Goal: Communication & Community: Share content

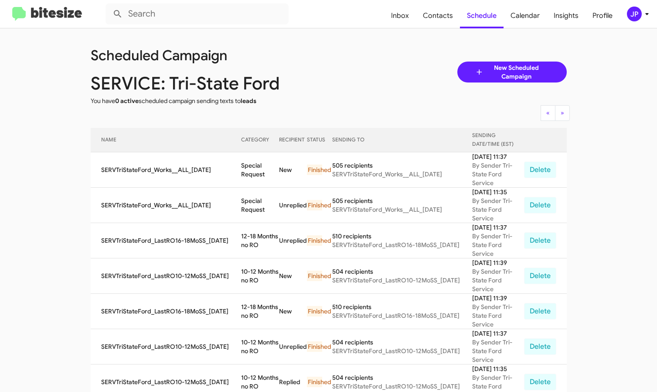
click at [41, 10] on img at bounding box center [47, 14] width 70 height 14
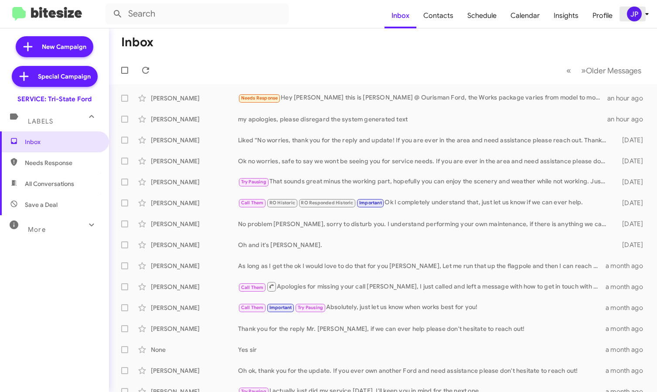
click at [631, 15] on div "JP" at bounding box center [634, 14] width 15 height 15
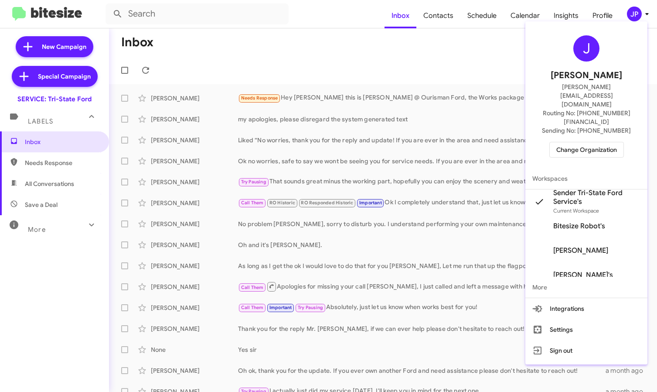
drag, startPoint x: 613, startPoint y: 135, endPoint x: 610, endPoint y: 125, distance: 10.2
click at [613, 134] on div "J [PERSON_NAME] [PERSON_NAME][EMAIL_ADDRESS][DOMAIN_NAME] Routing No: [PHONE_NU…" at bounding box center [587, 96] width 122 height 143
click at [609, 142] on span "Change Organization" at bounding box center [587, 149] width 61 height 15
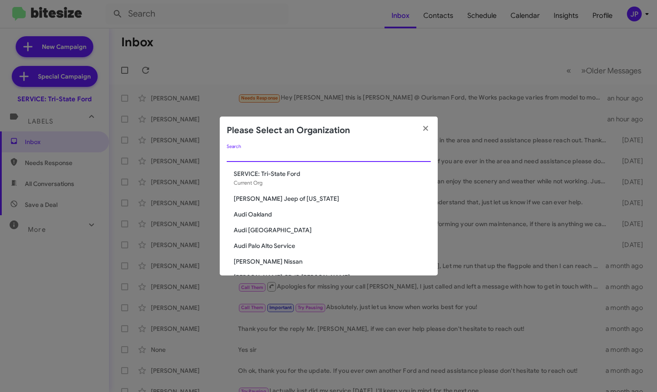
click at [407, 153] on input "Search" at bounding box center [329, 155] width 204 height 7
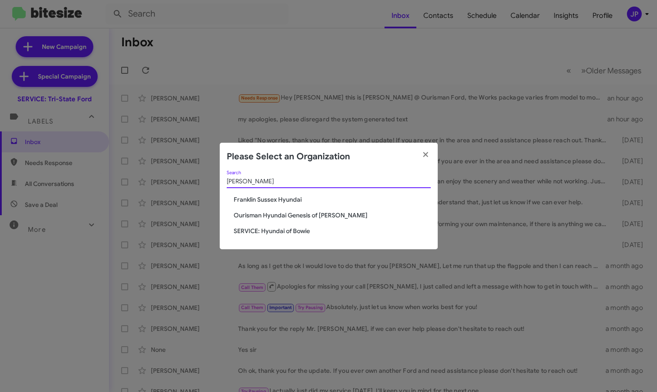
type input "[PERSON_NAME]"
click at [328, 217] on span "Ourisman Hyundai Genesis of [PERSON_NAME]" at bounding box center [332, 215] width 197 height 9
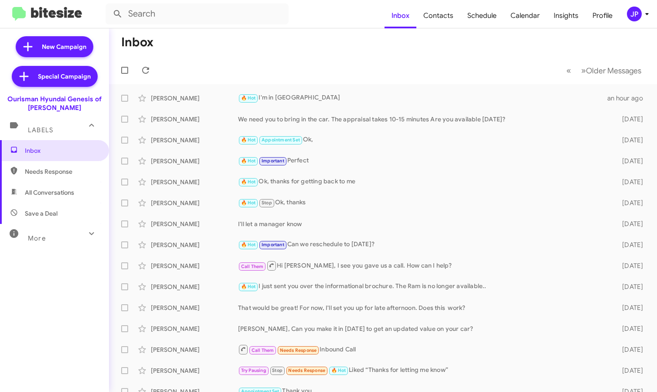
click at [636, 12] on div "JP" at bounding box center [634, 14] width 15 height 15
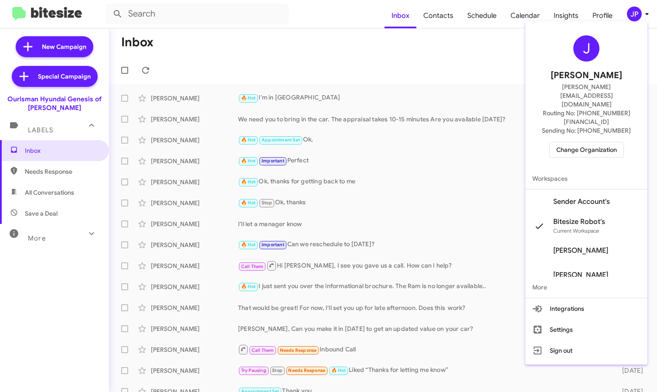
click at [608, 189] on span "Sender Account's" at bounding box center [587, 201] width 122 height 24
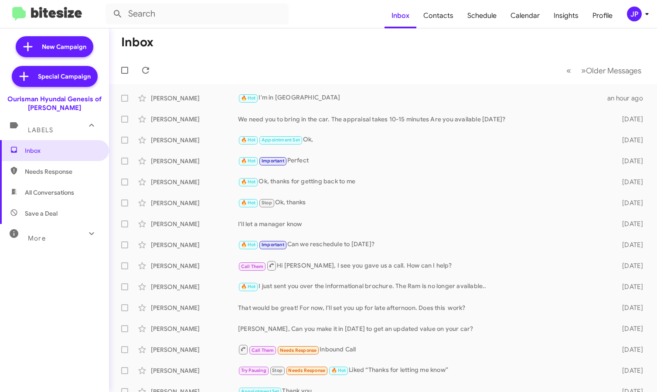
drag, startPoint x: 182, startPoint y: 58, endPoint x: 105, endPoint y: 51, distance: 77.5
click at [181, 58] on mat-toolbar-row "« Previous » Next Older Messages" at bounding box center [383, 70] width 548 height 28
click at [79, 51] on span "New Campaign" at bounding box center [64, 46] width 44 height 9
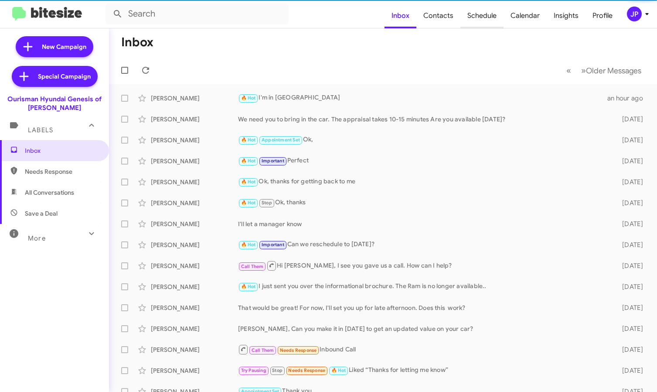
click at [490, 14] on span "Schedule" at bounding box center [482, 15] width 43 height 25
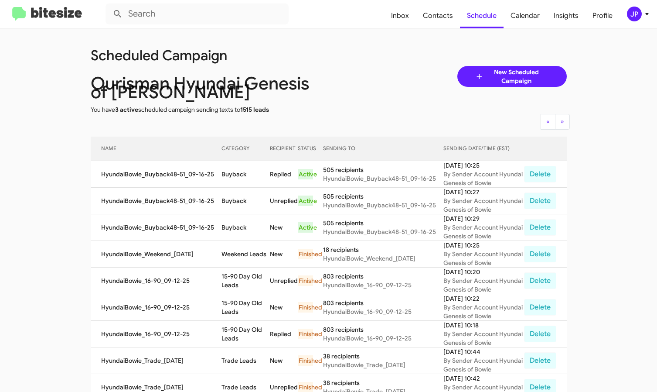
click at [78, 12] on img at bounding box center [47, 14] width 70 height 14
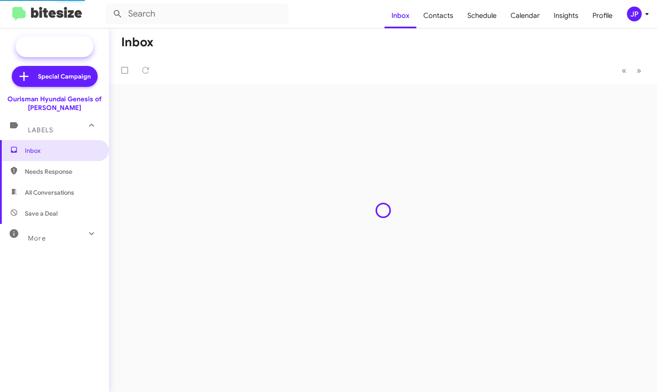
click at [77, 50] on span "New Campaign" at bounding box center [64, 46] width 44 height 9
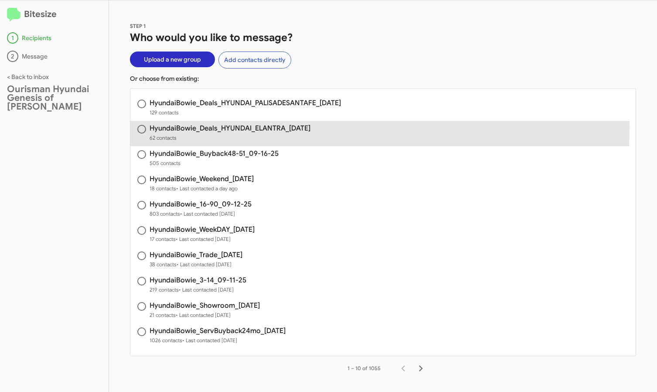
click at [212, 127] on h3 "HyundaiBowie_Deals_HYUNDAI_ELANTRA_09-16-25" at bounding box center [230, 128] width 161 height 7
radio input "true"
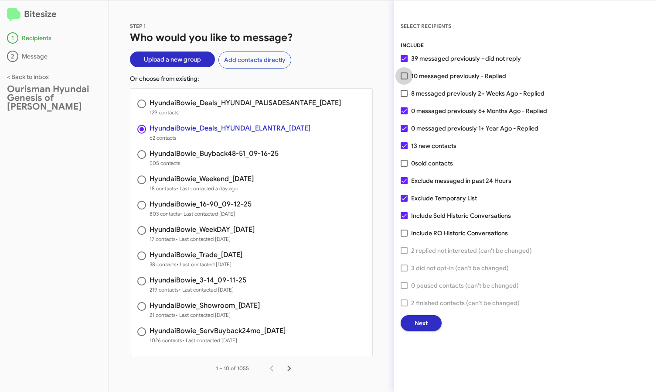
click at [446, 77] on span "10 messaged previously - Replied" at bounding box center [458, 76] width 95 height 10
click at [404, 79] on input "10 messaged previously - Replied" at bounding box center [404, 79] width 0 height 0
checkbox input "true"
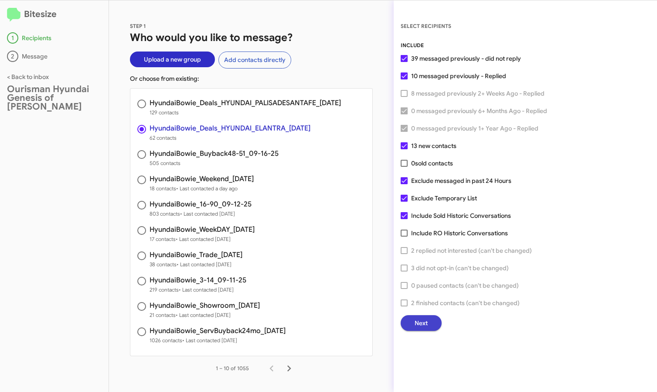
click at [434, 324] on button "Next" at bounding box center [421, 323] width 41 height 16
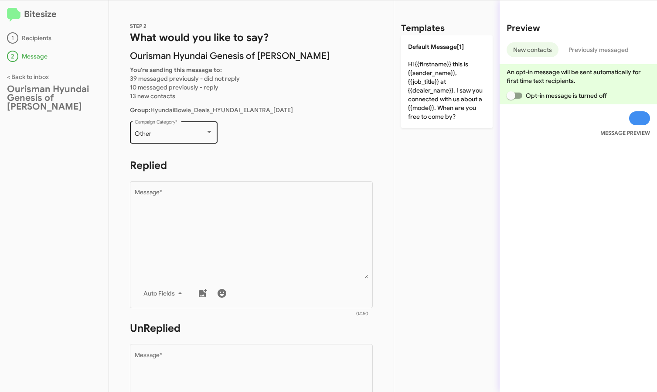
click at [198, 128] on div "Other Campaign Category *" at bounding box center [174, 132] width 79 height 24
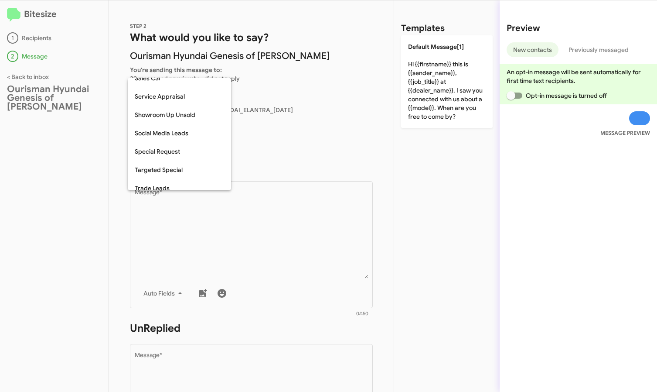
scroll to position [365, 0]
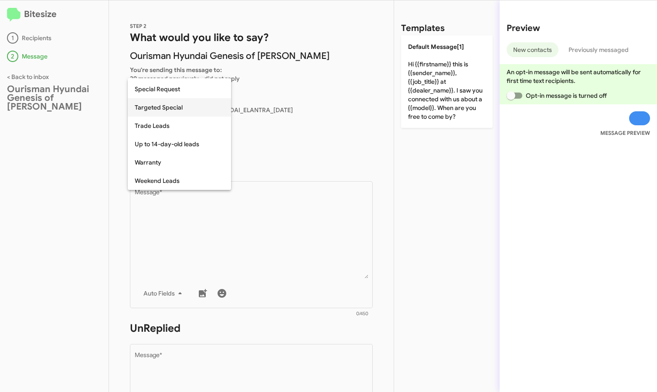
click at [181, 112] on span "Targeted Special" at bounding box center [179, 107] width 89 height 18
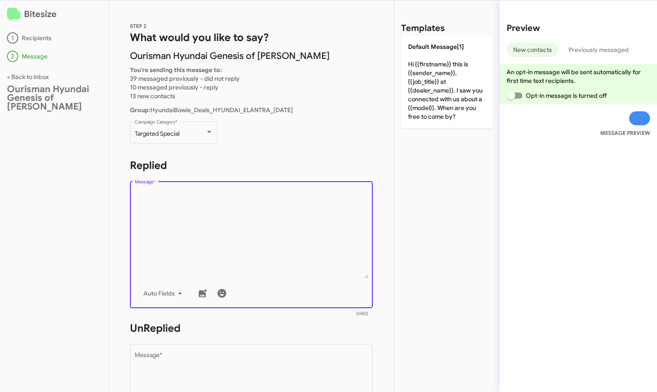
click at [199, 209] on textarea "Message *" at bounding box center [252, 233] width 234 height 89
paste textarea "Hi {{firstname}} it's {{sender_name}}, {{job_title}} at {{dealer_name}}. Thanks…"
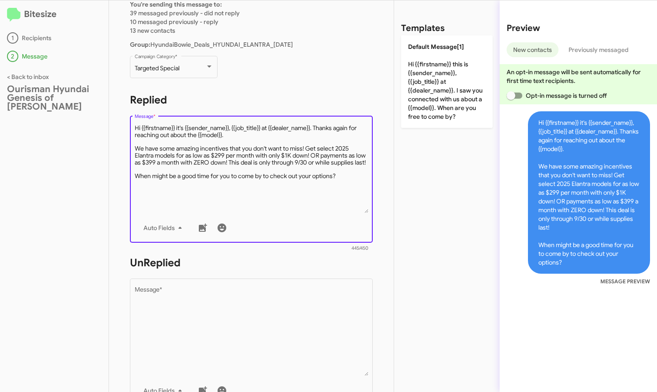
scroll to position [256, 0]
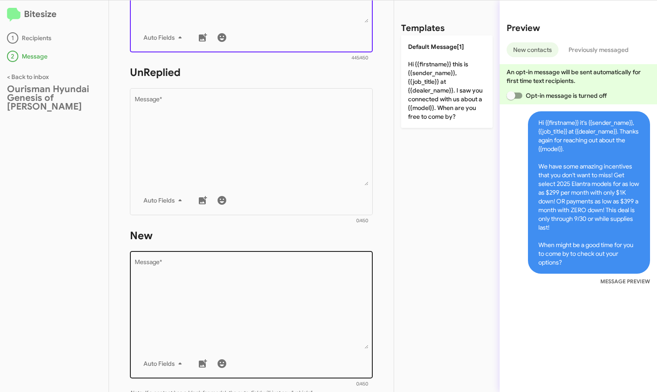
type textarea "Hi {{firstname}} it's {{sender_name}}, {{job_title}} at {{dealer_name}}. Thanks…"
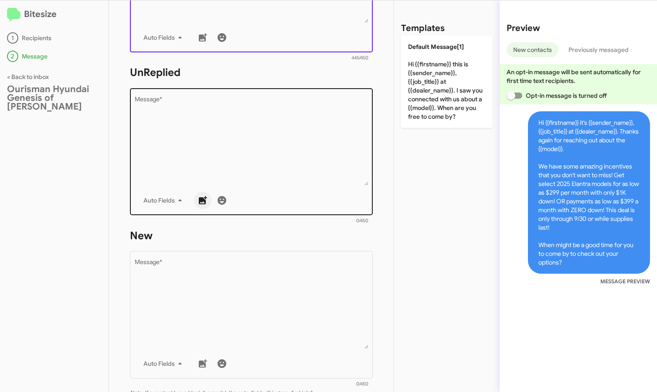
drag, startPoint x: 199, startPoint y: 253, endPoint x: 197, endPoint y: 199, distance: 53.3
click at [198, 253] on div "Drop image here to insert Auto Fields Message *" at bounding box center [252, 314] width 234 height 129
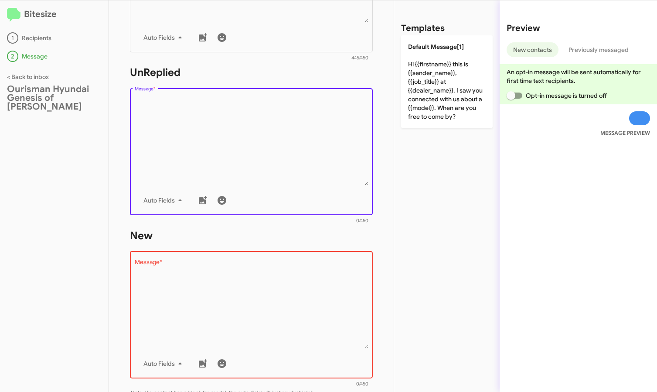
click at [191, 150] on textarea "Message *" at bounding box center [252, 140] width 234 height 89
paste textarea "Hi {{firstname}} it's {{sender_name}}, {{job_title}} at {{dealer_name}}. Thanks…"
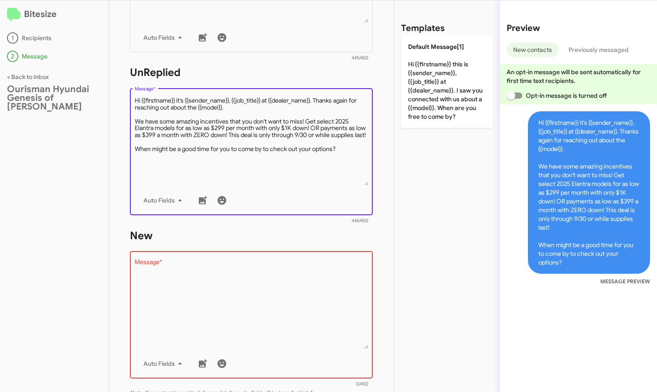
type textarea "Hi {{firstname}} it's {{sender_name}}, {{job_title}} at {{dealer_name}}. Thanks…"
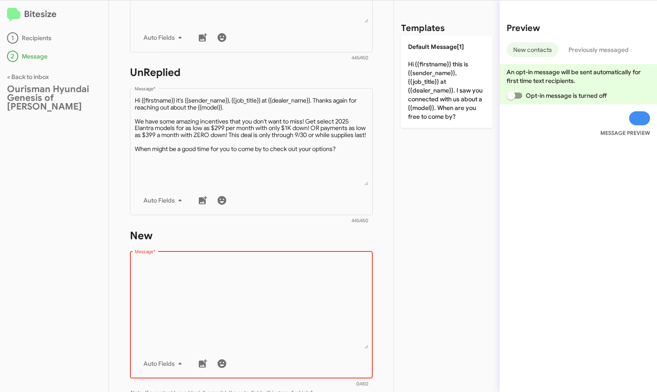
click at [195, 271] on textarea "Message *" at bounding box center [252, 304] width 234 height 89
paste textarea "Hi {{firstname}} it's {{sender_name}}, {{job_title}} at {{dealer_name}}. Thanks…"
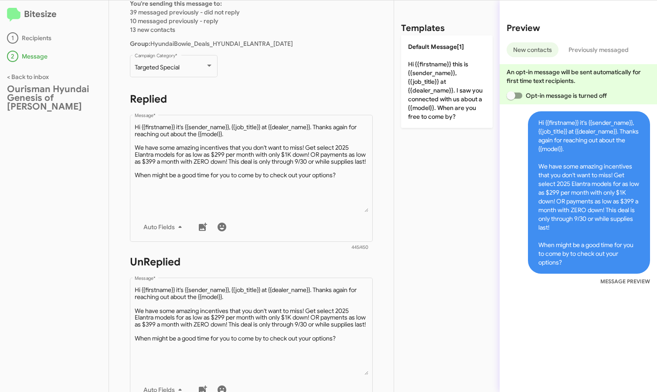
scroll to position [0, 0]
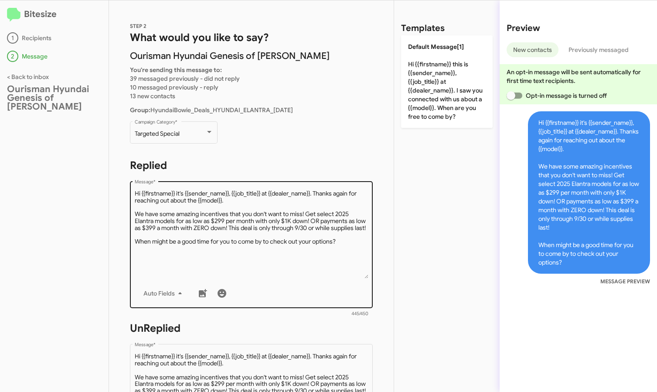
type textarea "Hi {{firstname}} it's {{sender_name}}, {{job_title}} at {{dealer_name}}. Thanks…"
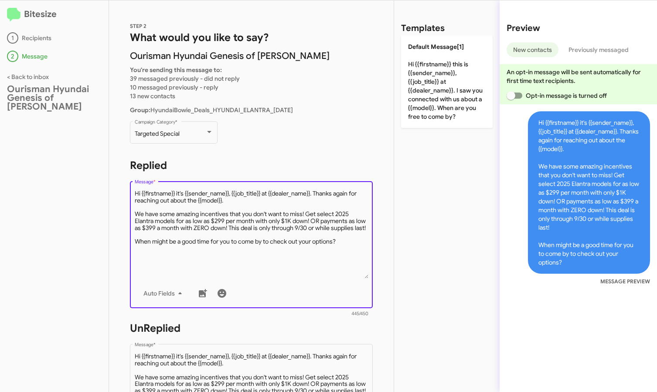
drag, startPoint x: 228, startPoint y: 201, endPoint x: 316, endPoint y: 193, distance: 88.9
click at [316, 193] on textarea "Message *" at bounding box center [252, 233] width 234 height 89
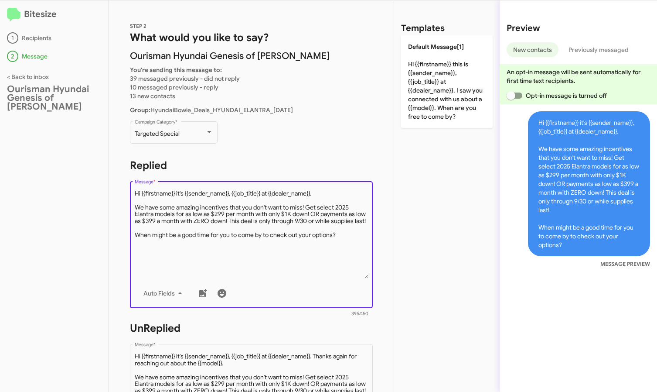
drag, startPoint x: 262, startPoint y: 194, endPoint x: 233, endPoint y: 195, distance: 28.8
click at [233, 195] on textarea "Message *" at bounding box center [252, 233] width 234 height 89
type textarea "Hi {{firstname}} it's {{sender_name}} at {{dealer_name}}. We have some amazing …"
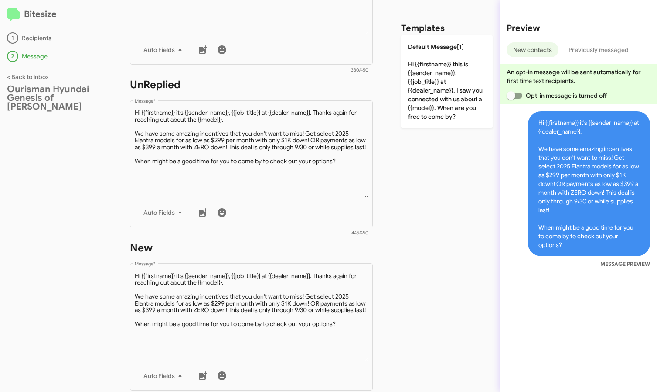
scroll to position [407, 0]
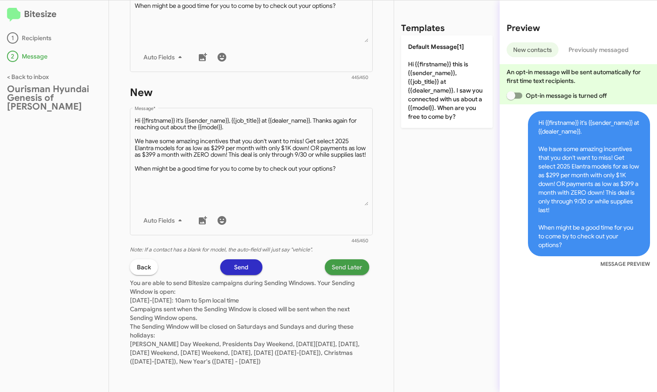
click at [345, 260] on span "Send Later" at bounding box center [347, 267] width 31 height 16
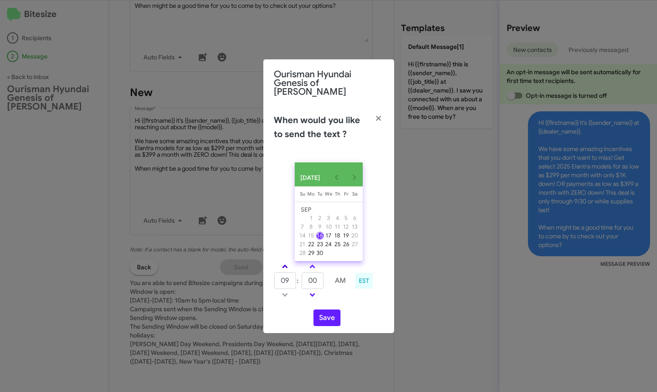
click at [287, 264] on link at bounding box center [284, 266] width 15 height 10
click at [289, 267] on link at bounding box center [284, 266] width 15 height 10
click at [314, 292] on span at bounding box center [313, 294] width 6 height 6
type input "10"
click at [314, 293] on span at bounding box center [313, 294] width 6 height 6
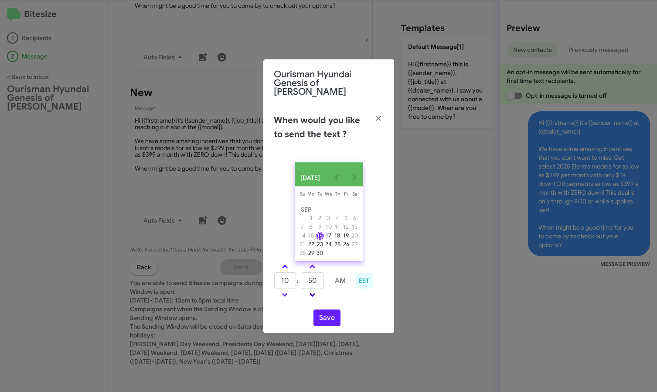
click at [314, 293] on span at bounding box center [313, 294] width 6 height 6
type input "45"
click at [325, 311] on button "Save" at bounding box center [327, 317] width 27 height 17
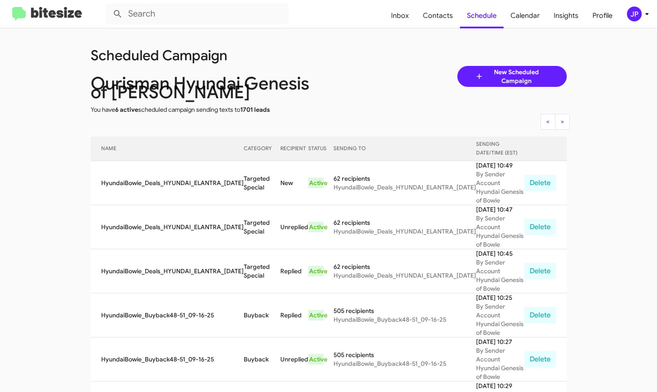
click at [45, 9] on img at bounding box center [47, 14] width 70 height 14
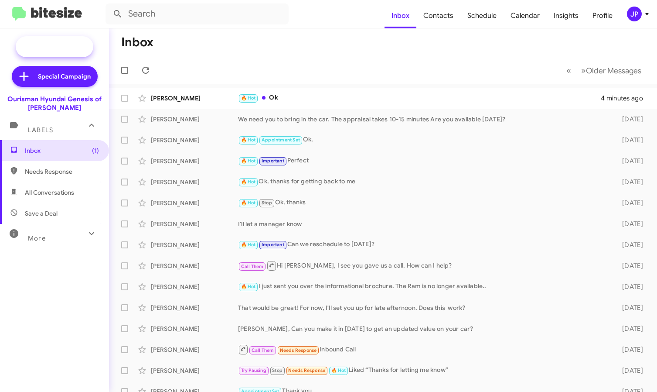
click at [70, 51] on span "New Campaign" at bounding box center [64, 46] width 44 height 9
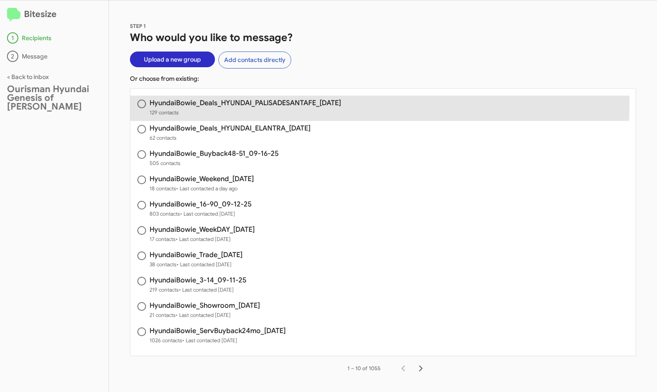
click at [256, 103] on h3 "HyundaiBowie_Deals_HYUNDAI_PALISADESANTAFE_09-16-25" at bounding box center [245, 102] width 191 height 7
radio input "true"
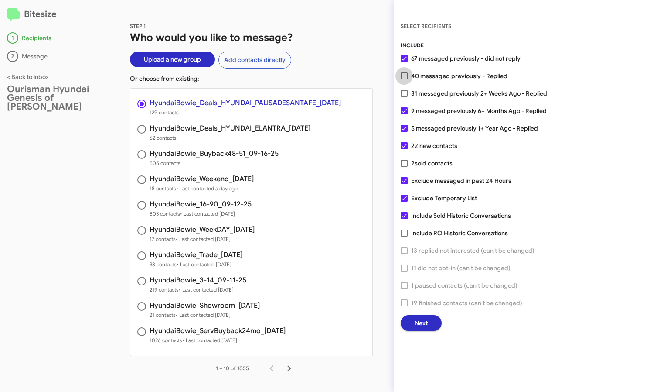
click at [470, 77] on span "40 messaged previously - Replied" at bounding box center [459, 76] width 96 height 10
click at [404, 79] on input "40 messaged previously - Replied" at bounding box center [404, 79] width 0 height 0
checkbox input "true"
click at [428, 321] on button "Next" at bounding box center [421, 323] width 41 height 16
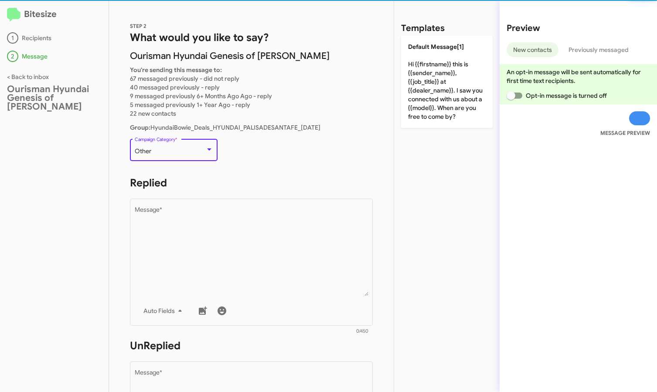
click at [169, 148] on div "Other" at bounding box center [170, 151] width 71 height 7
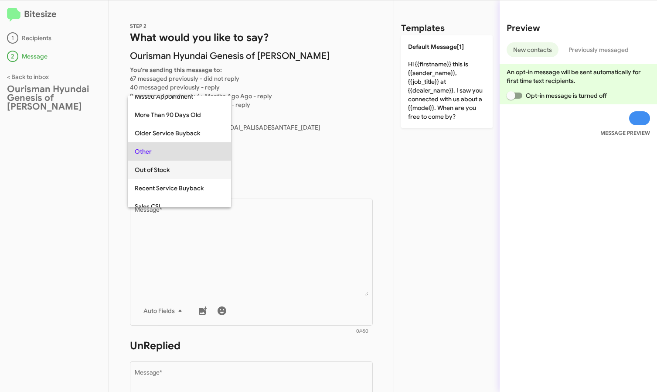
scroll to position [365, 0]
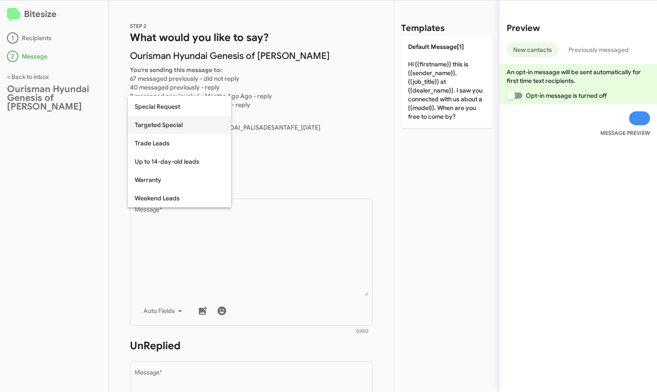
click at [186, 127] on span "Targeted Special" at bounding box center [179, 125] width 89 height 18
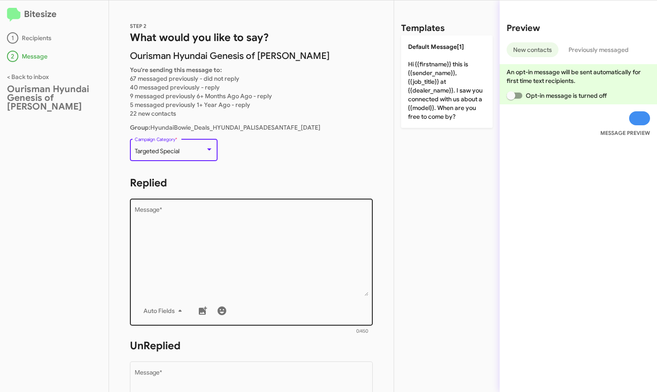
click at [185, 215] on textarea "Message *" at bounding box center [252, 251] width 234 height 89
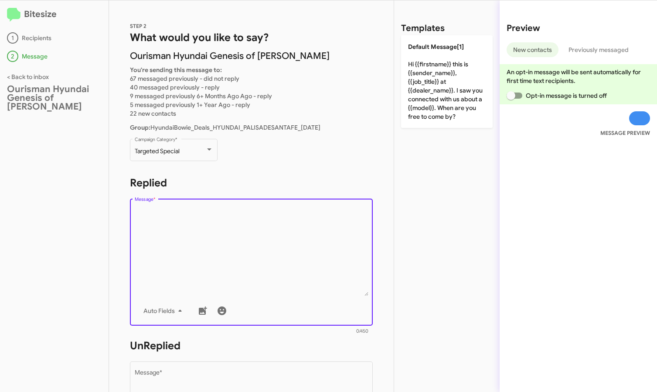
paste textarea "Hi {{firstname}} it's {{sender_name}}, {{job_title}} at {{dealer_name}}. Thanks…"
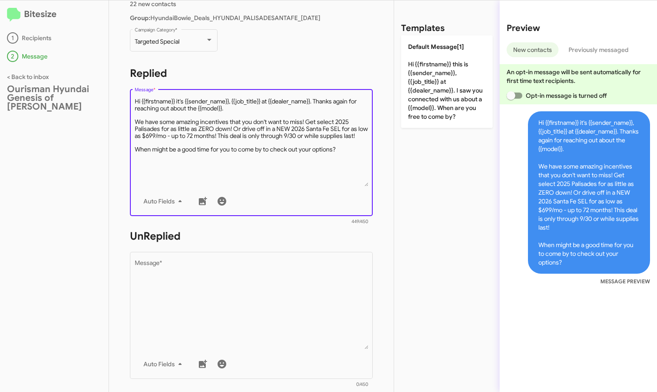
scroll to position [124, 0]
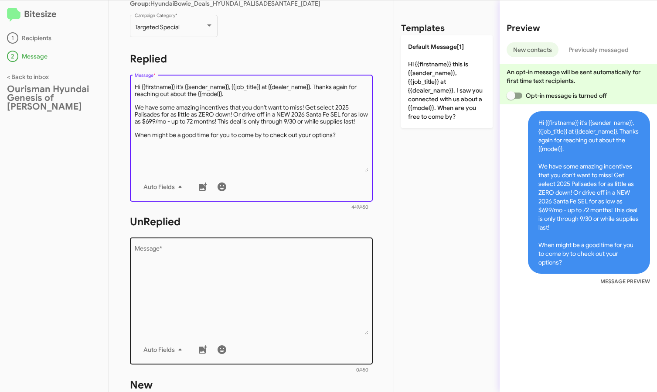
type textarea "Hi {{firstname}} it's {{sender_name}}, {{job_title}} at {{dealer_name}}. Thanks…"
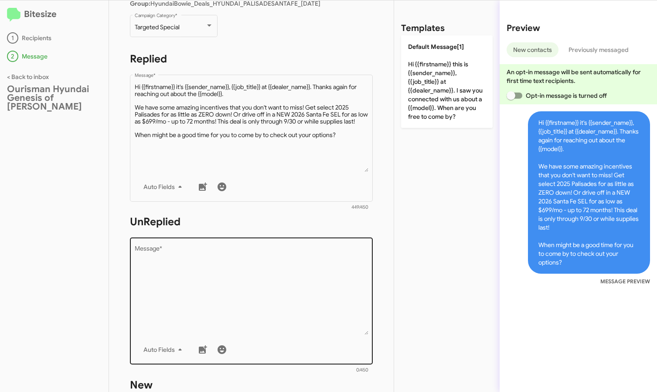
click at [196, 244] on div "Drop image here to insert Auto Fields Message *" at bounding box center [252, 300] width 234 height 129
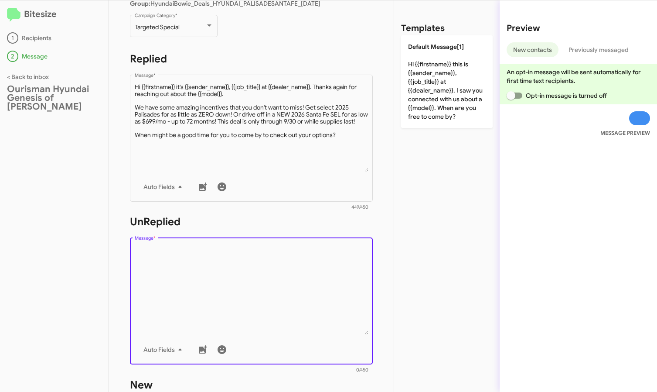
paste textarea "Hi {{firstname}} it's {{sender_name}}, {{job_title}} at {{dealer_name}}. Thanks…"
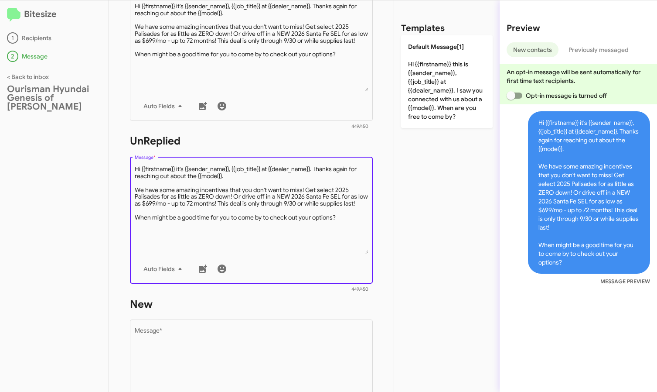
scroll to position [253, 0]
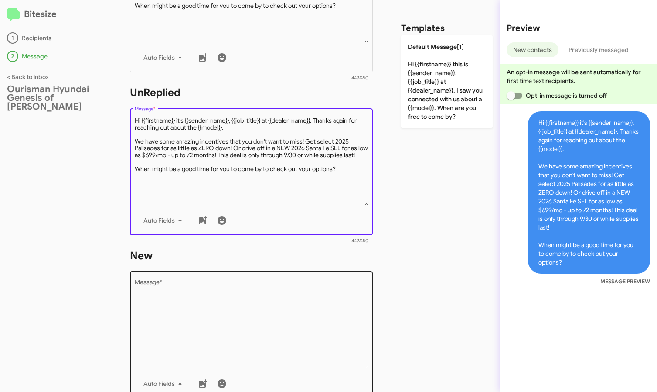
type textarea "Hi {{firstname}} it's {{sender_name}}, {{job_title}} at {{dealer_name}}. Thanks…"
click at [192, 276] on div "Drop image here to insert Auto Fields Message *" at bounding box center [252, 334] width 234 height 129
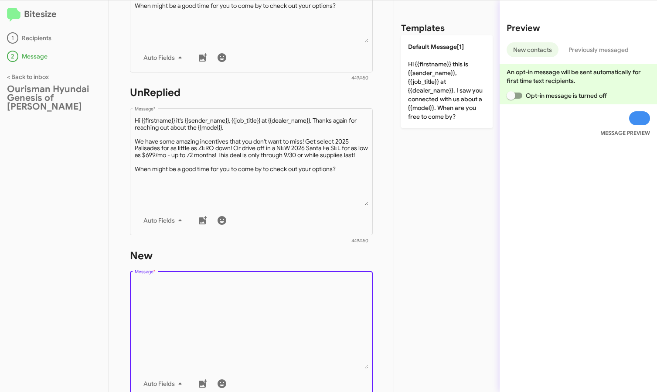
paste textarea "Hi {{firstname}} it's {{sender_name}}, {{job_title}} at {{dealer_name}}. Thanks…"
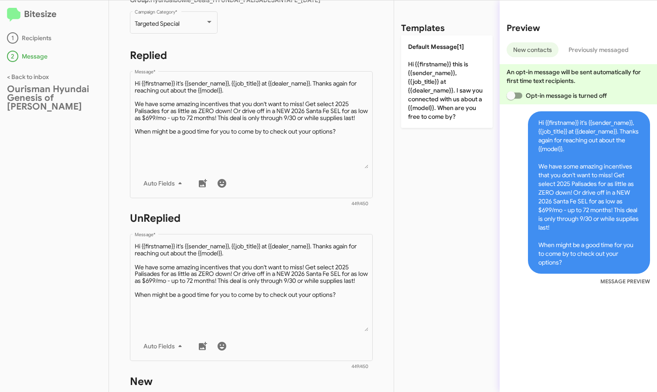
scroll to position [0, 0]
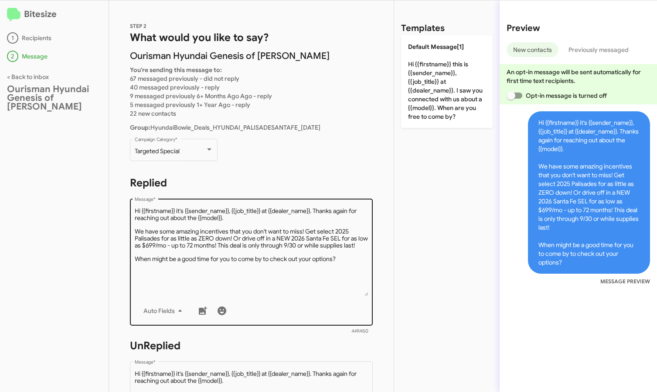
type textarea "Hi {{firstname}} it's {{sender_name}}, {{job_title}} at {{dealer_name}}. Thanks…"
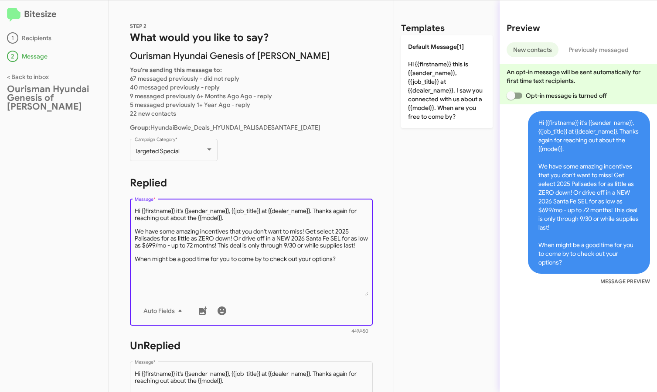
drag, startPoint x: 232, startPoint y: 217, endPoint x: 318, endPoint y: 210, distance: 85.7
click at [318, 210] on textarea "Message *" at bounding box center [252, 251] width 234 height 89
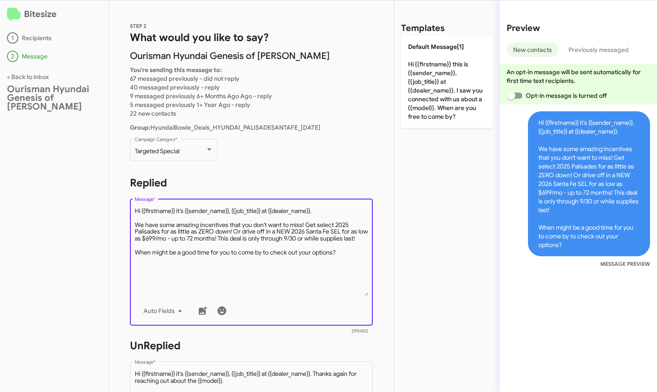
drag, startPoint x: 263, startPoint y: 210, endPoint x: 234, endPoint y: 210, distance: 28.4
click at [234, 210] on textarea "Message *" at bounding box center [252, 251] width 234 height 89
click at [267, 263] on textarea "Message *" at bounding box center [252, 251] width 234 height 89
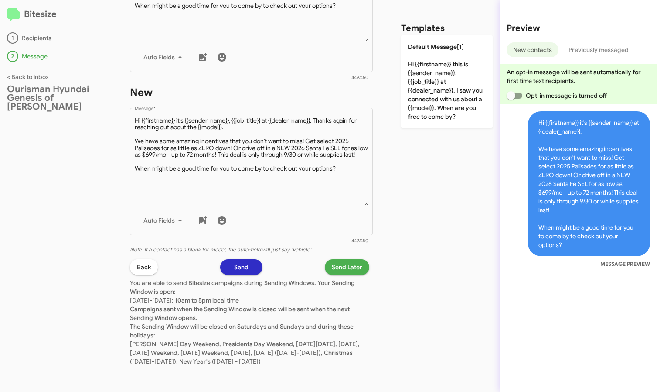
type textarea "Hi {{firstname}} it's {{sender_name}} at {{dealer_name}}. We have some amazing …"
click at [353, 259] on span "Send Later" at bounding box center [347, 267] width 31 height 16
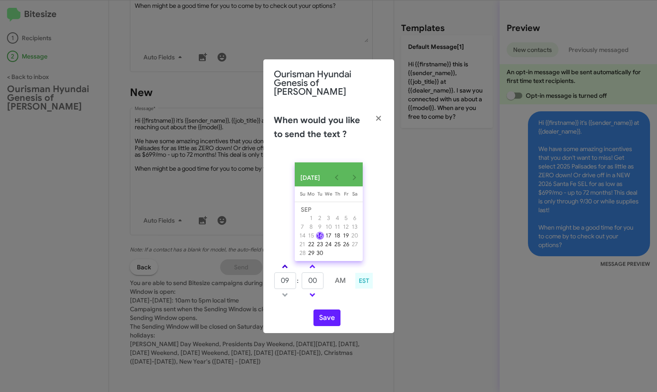
click at [283, 264] on span at bounding box center [285, 267] width 6 height 6
click at [284, 264] on span at bounding box center [285, 267] width 6 height 6
click at [311, 290] on link at bounding box center [312, 295] width 15 height 10
type input "10"
type input "55"
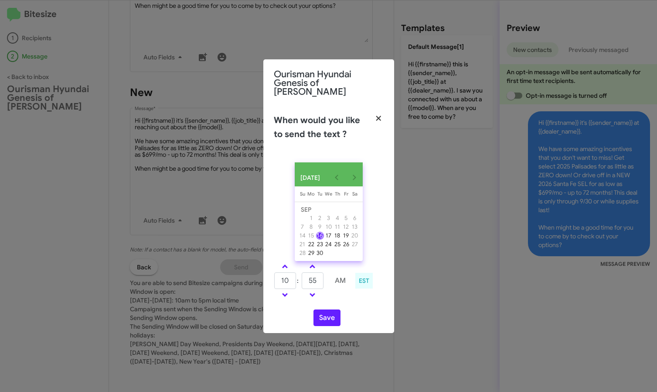
click at [380, 114] on icon "button" at bounding box center [379, 118] width 10 height 8
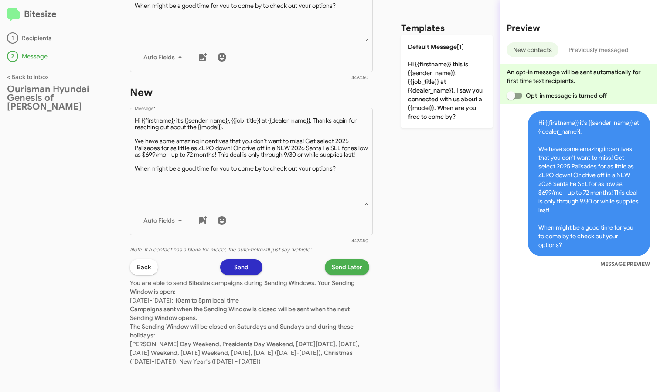
click at [334, 263] on span "Send Later" at bounding box center [347, 267] width 31 height 16
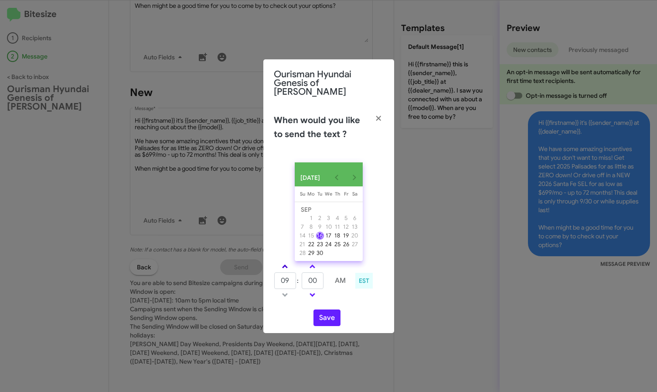
click at [285, 265] on span at bounding box center [285, 267] width 6 height 6
click at [311, 291] on span at bounding box center [313, 294] width 6 height 6
type input "10"
type input "55"
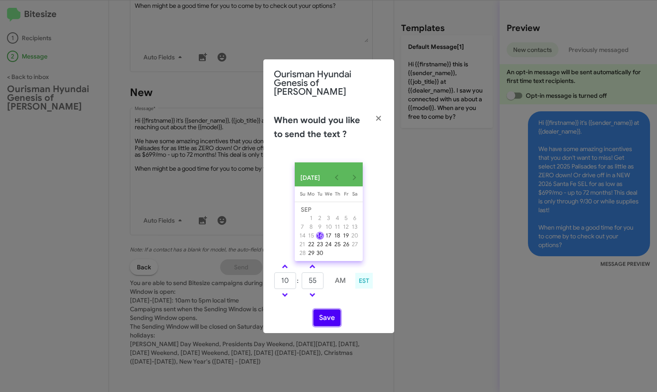
click at [325, 313] on button "Save" at bounding box center [327, 317] width 27 height 17
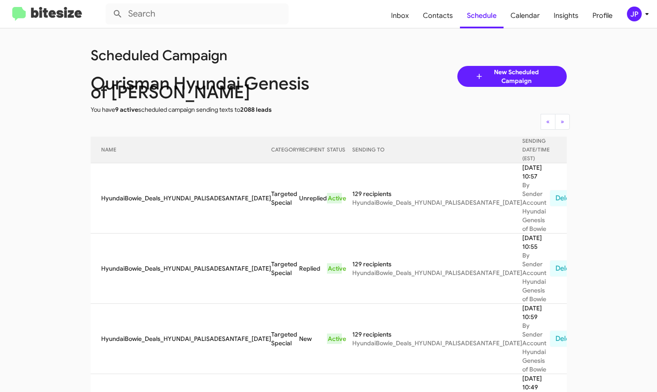
click at [40, 18] on img at bounding box center [47, 14] width 70 height 14
